Goal: Use online tool/utility: Utilize a website feature to perform a specific function

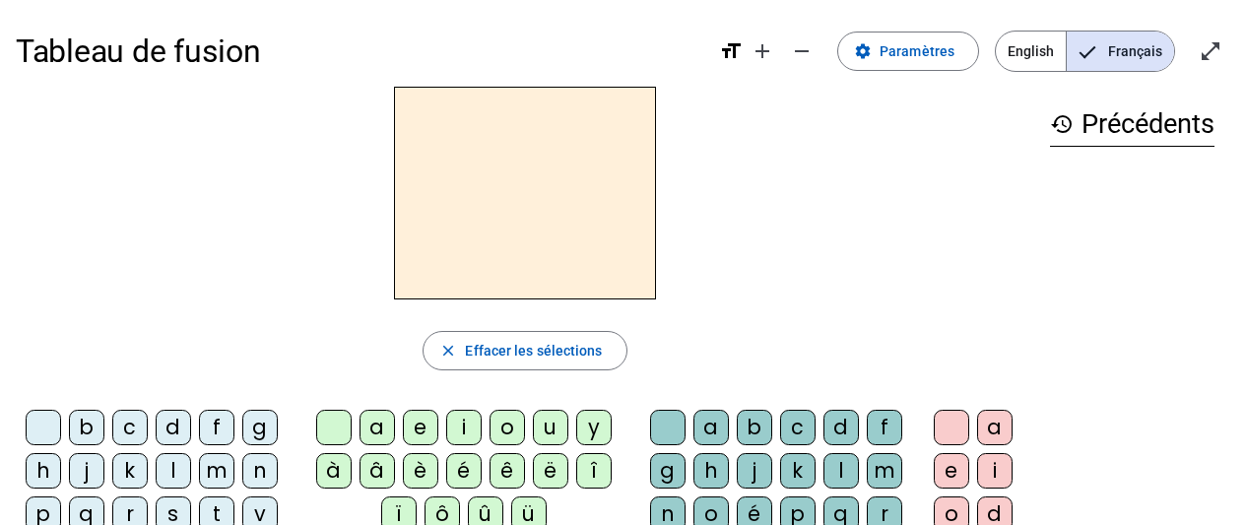
click at [216, 475] on div "m" at bounding box center [216, 470] width 35 height 35
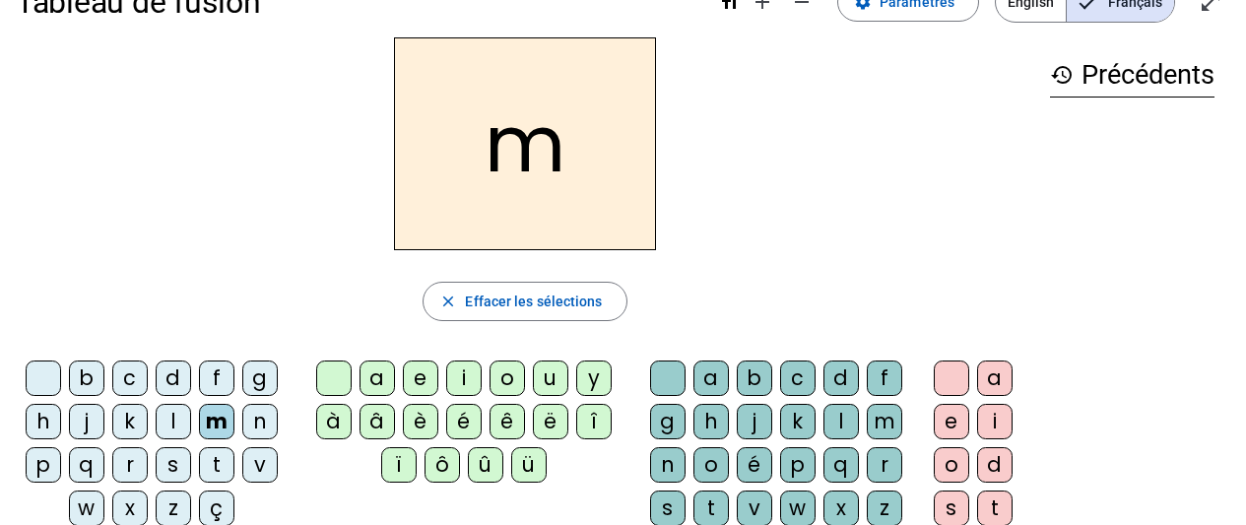
scroll to position [48, 0]
click at [508, 376] on div "o" at bounding box center [506, 378] width 35 height 35
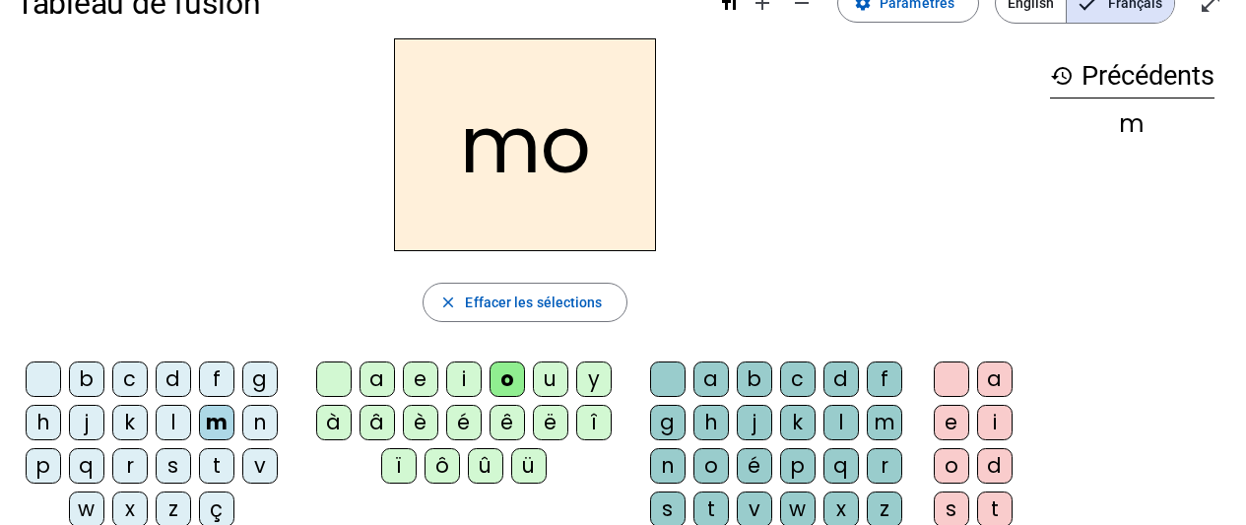
click at [707, 506] on div "t" at bounding box center [710, 508] width 35 height 35
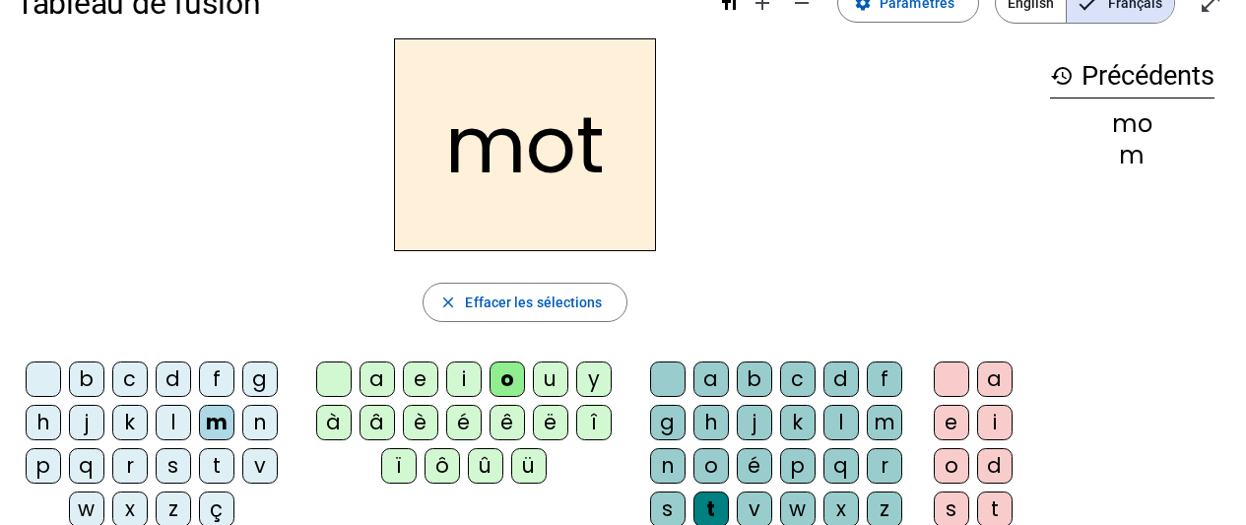
click at [51, 461] on div "p" at bounding box center [43, 465] width 35 height 35
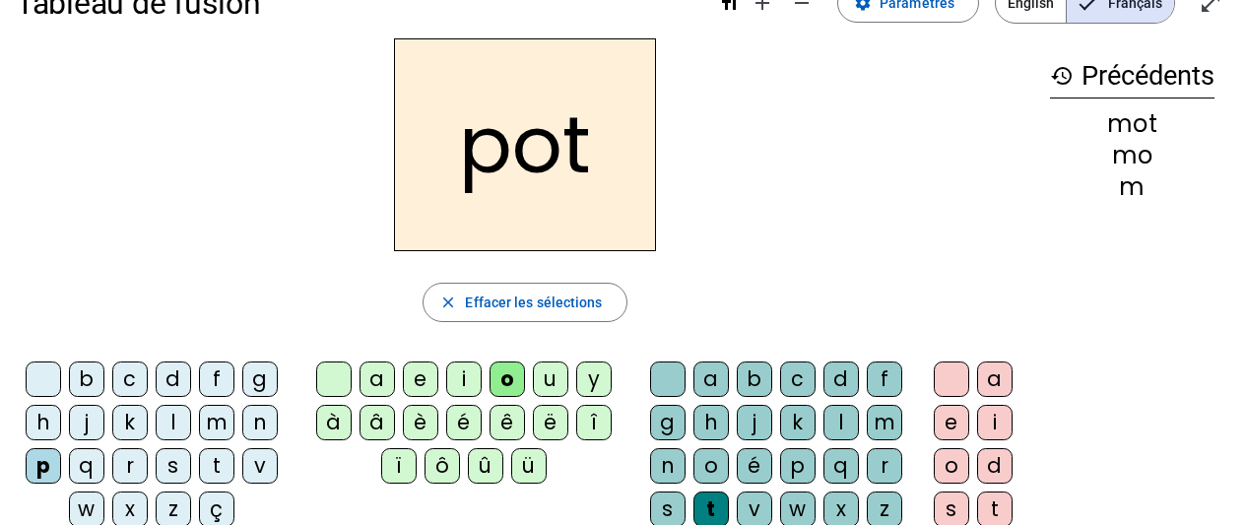
click at [181, 408] on div "l" at bounding box center [173, 422] width 35 height 35
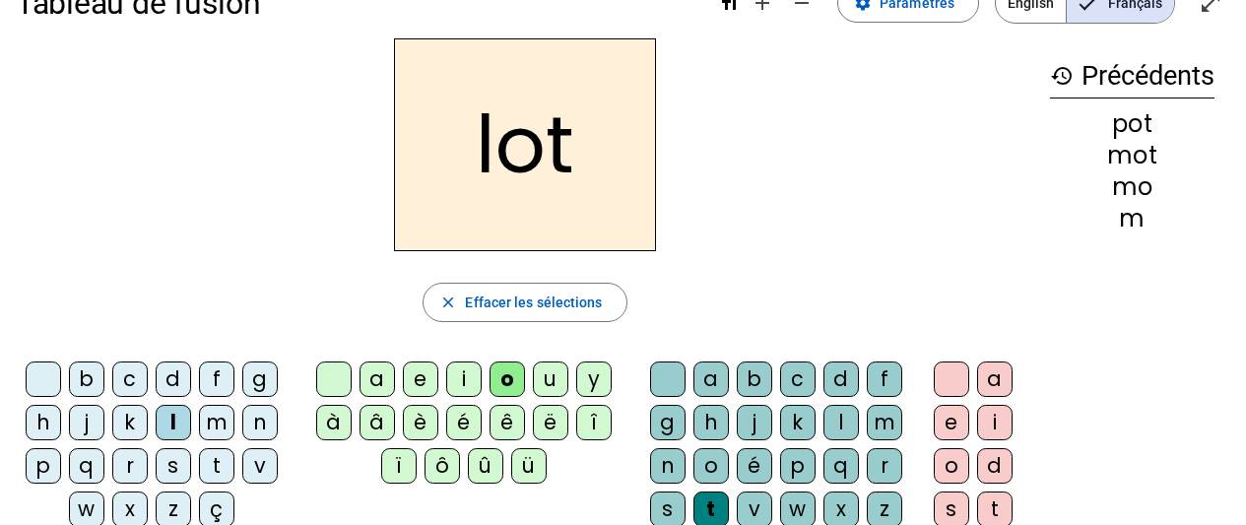
click at [133, 461] on div "r" at bounding box center [129, 465] width 35 height 35
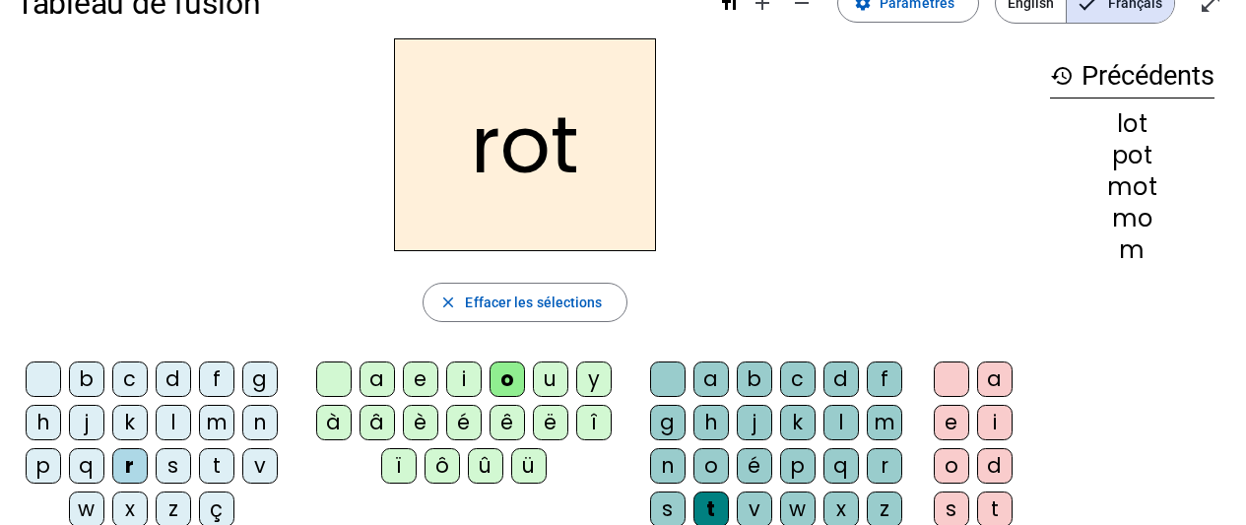
click at [374, 380] on div "a" at bounding box center [376, 378] width 35 height 35
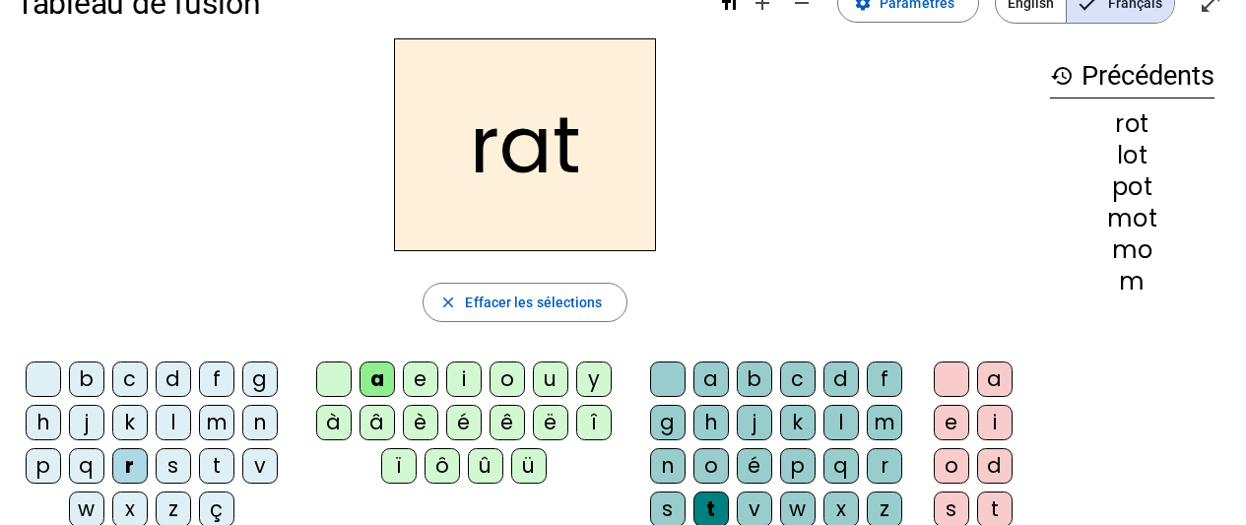
click at [462, 372] on div "i" at bounding box center [463, 378] width 35 height 35
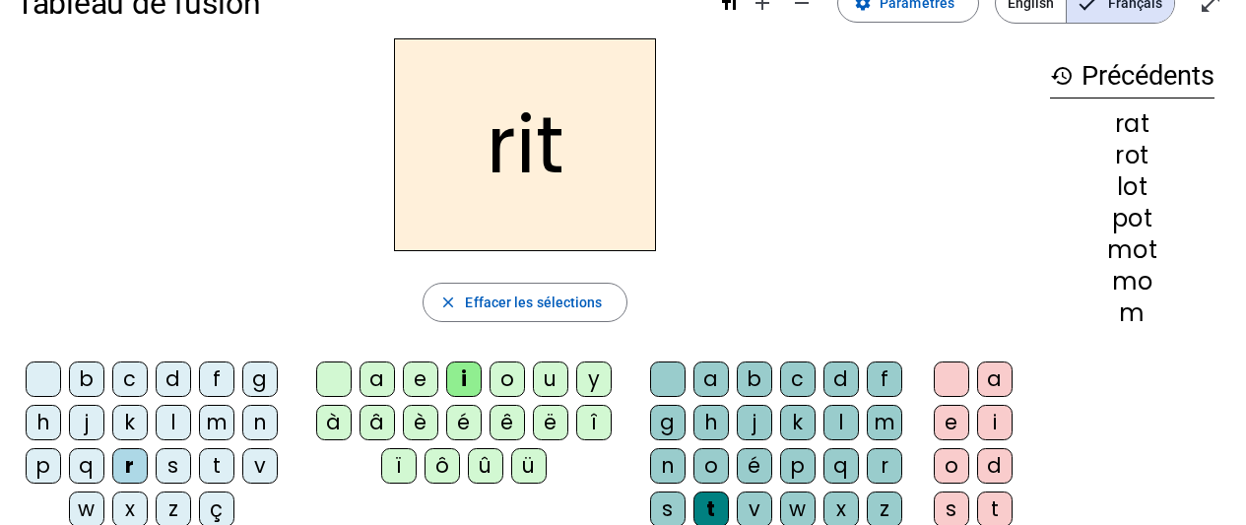
click at [267, 464] on div "v" at bounding box center [259, 465] width 35 height 35
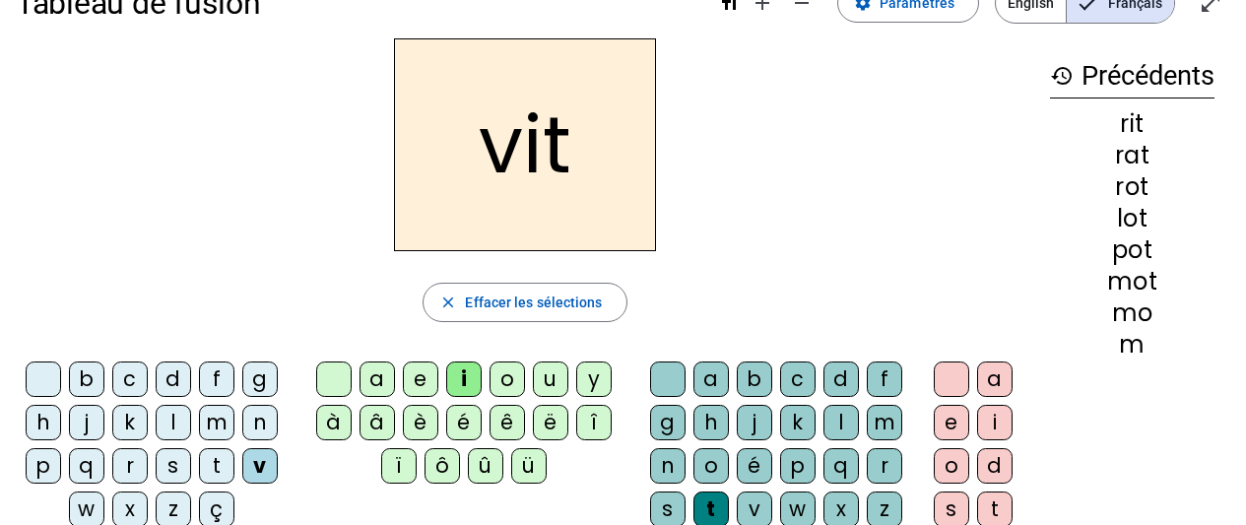
click at [221, 417] on div "m" at bounding box center [216, 422] width 35 height 35
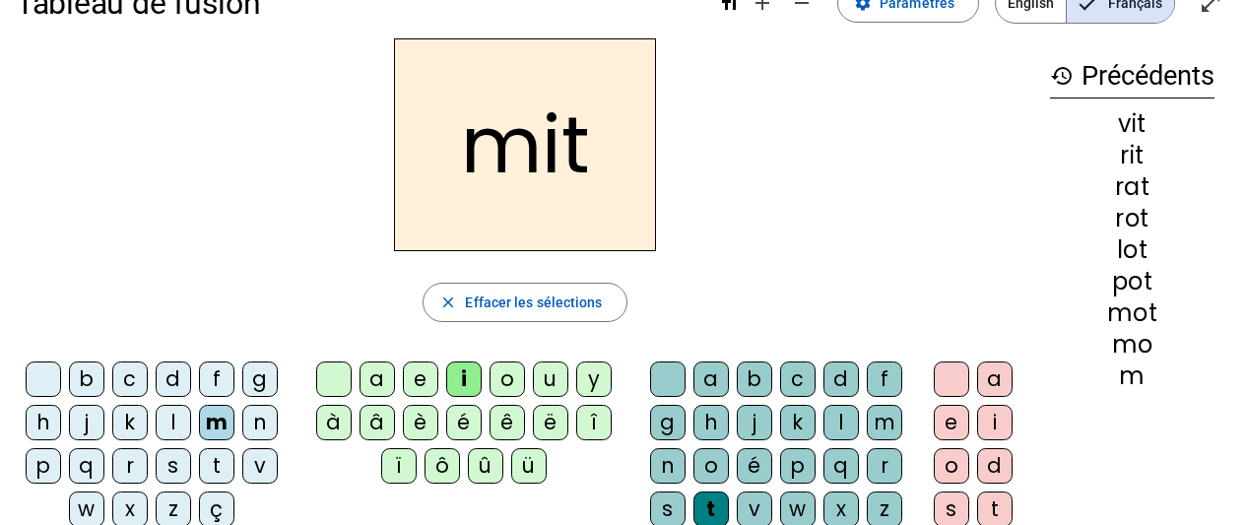
click at [175, 376] on div "d" at bounding box center [173, 378] width 35 height 35
